Goal: Book appointment/travel/reservation

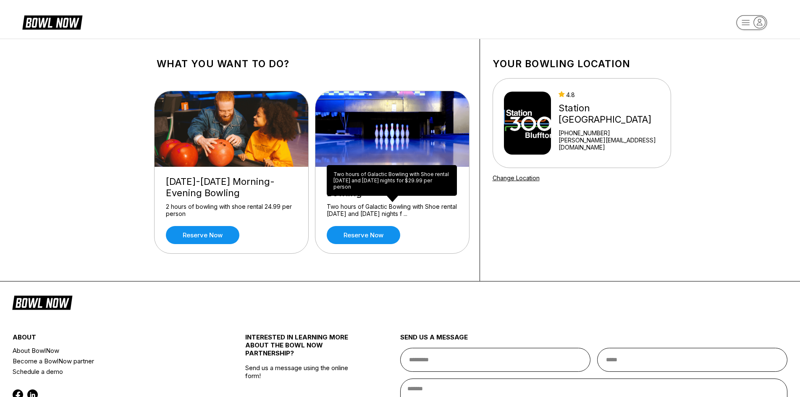
click at [369, 209] on div "Two hours of Galactic Bowling with Shoe rental [DATE] and [DATE] nights f ..." at bounding box center [392, 210] width 131 height 15
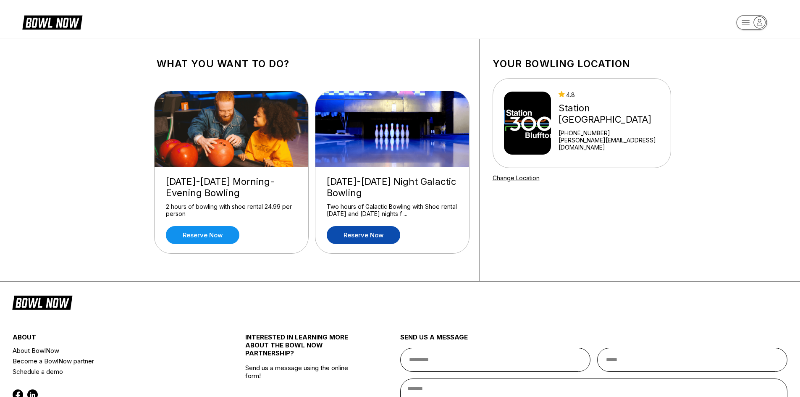
click at [356, 233] on link "Reserve now" at bounding box center [363, 235] width 73 height 18
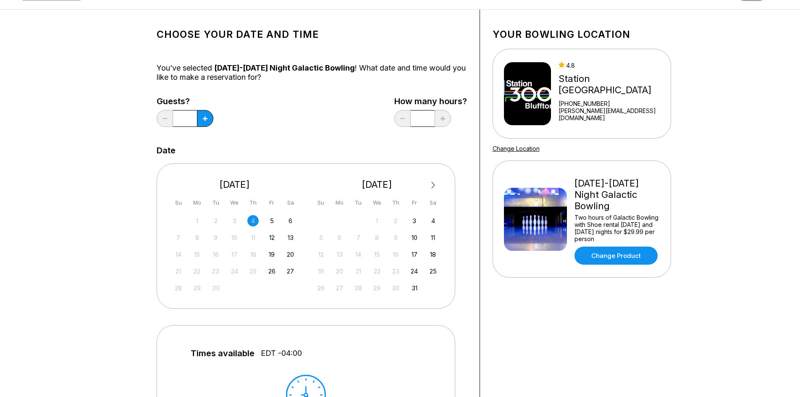
scroll to position [84, 0]
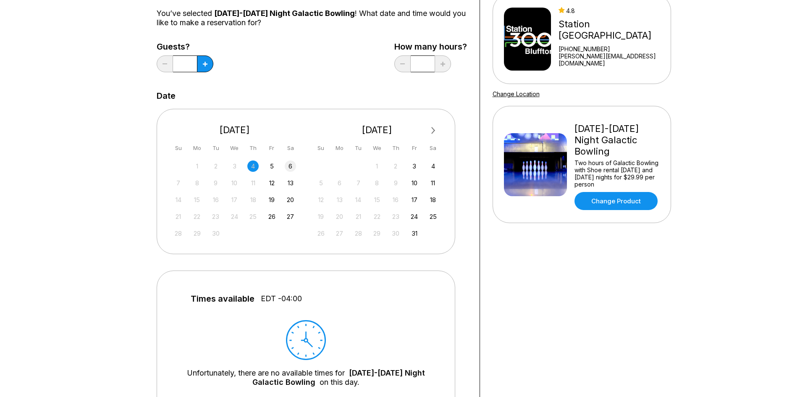
click at [288, 167] on div "6" at bounding box center [290, 165] width 11 height 11
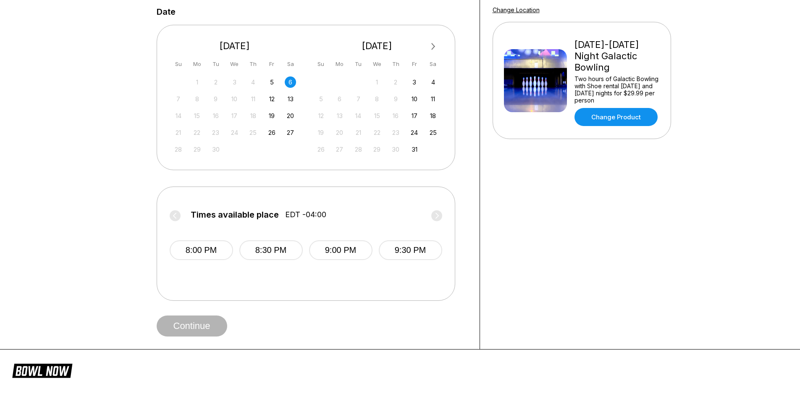
scroll to position [0, 0]
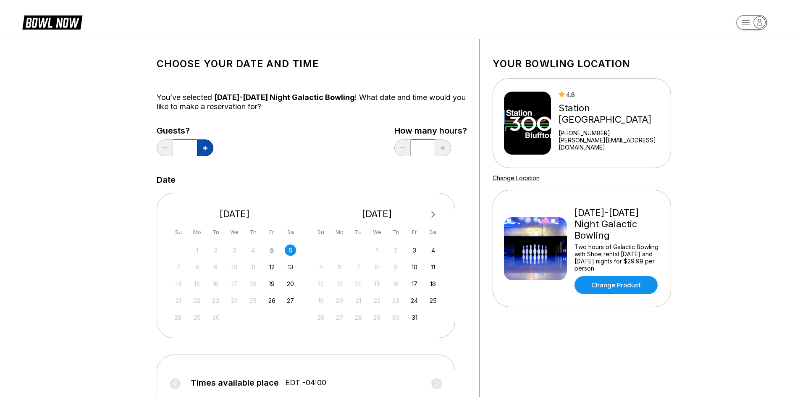
click at [199, 142] on button at bounding box center [205, 147] width 16 height 17
click at [205, 141] on button at bounding box center [205, 147] width 16 height 17
type input "*"
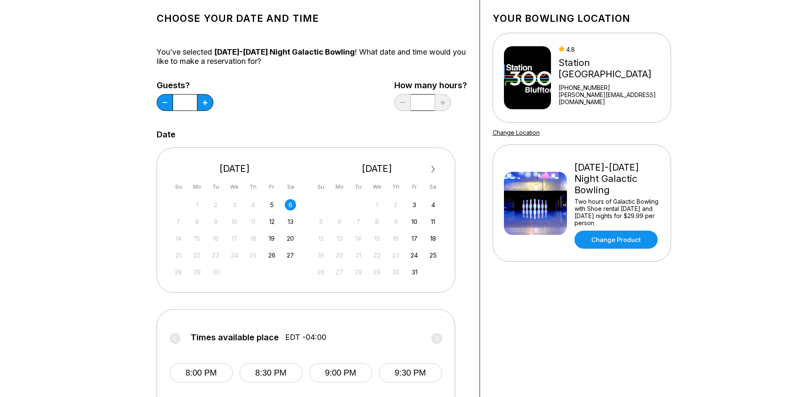
scroll to position [126, 0]
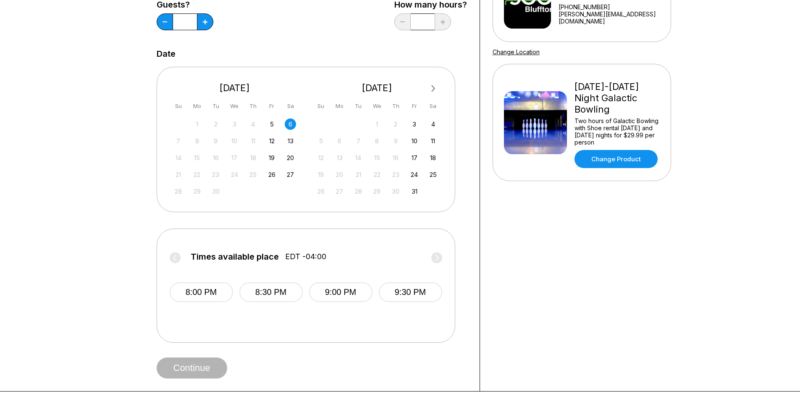
click at [176, 258] on label "Times available place EDT -04:00" at bounding box center [306, 258] width 272 height 13
click at [441, 259] on label "Times available place EDT -04:00" at bounding box center [306, 258] width 272 height 13
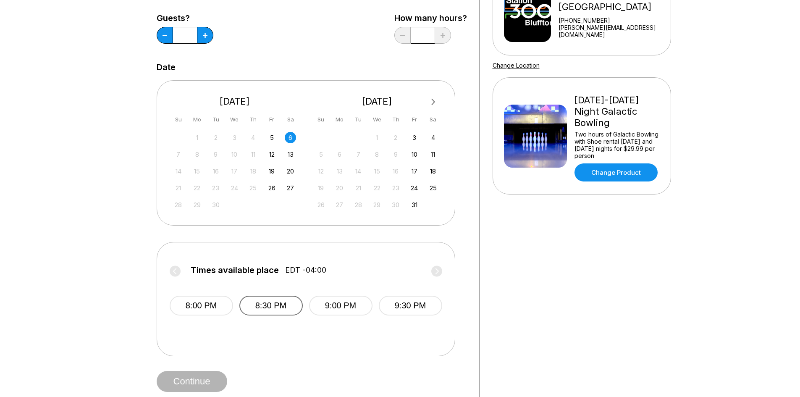
scroll to position [0, 0]
